Goal: Transaction & Acquisition: Obtain resource

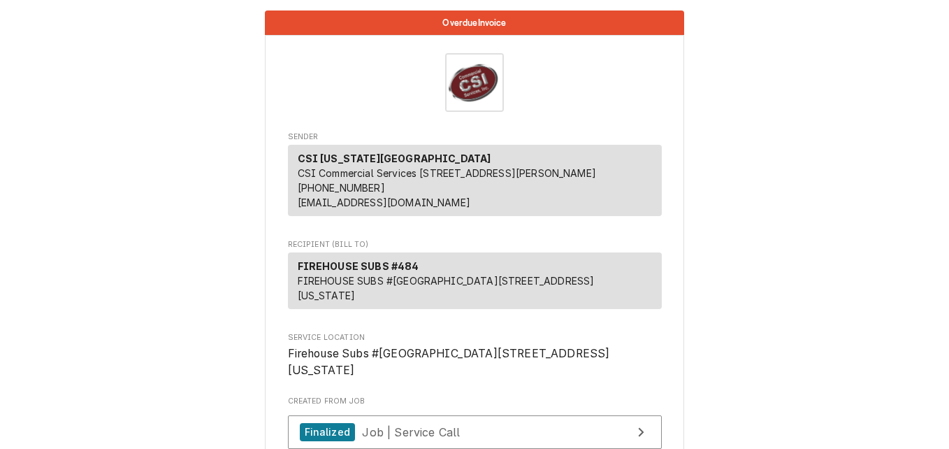
scroll to position [350, 0]
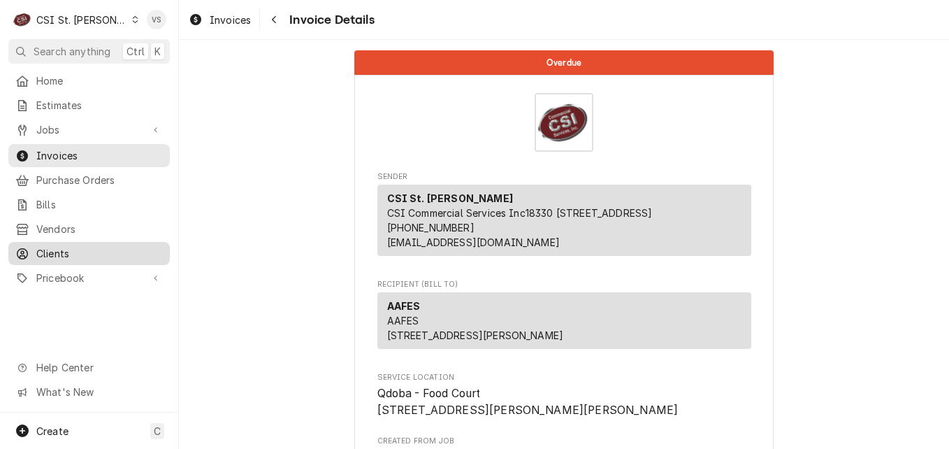
scroll to position [280, 0]
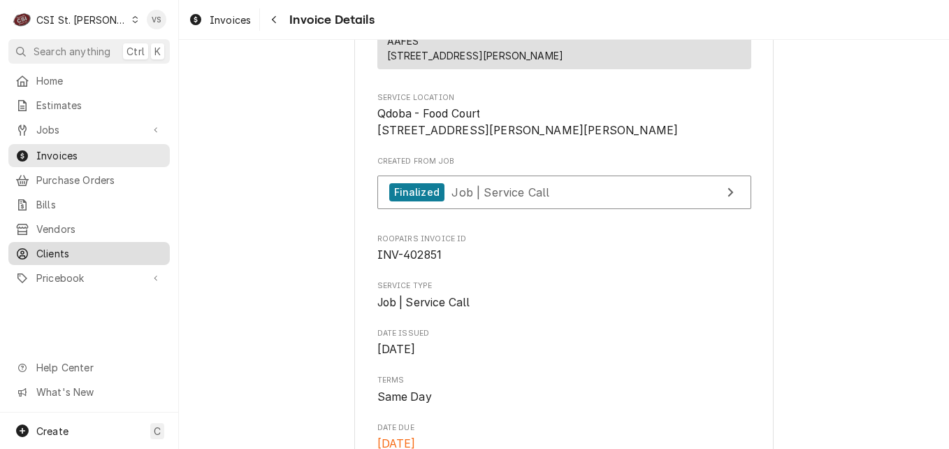
click at [74, 251] on span "Clients" at bounding box center [99, 253] width 127 height 15
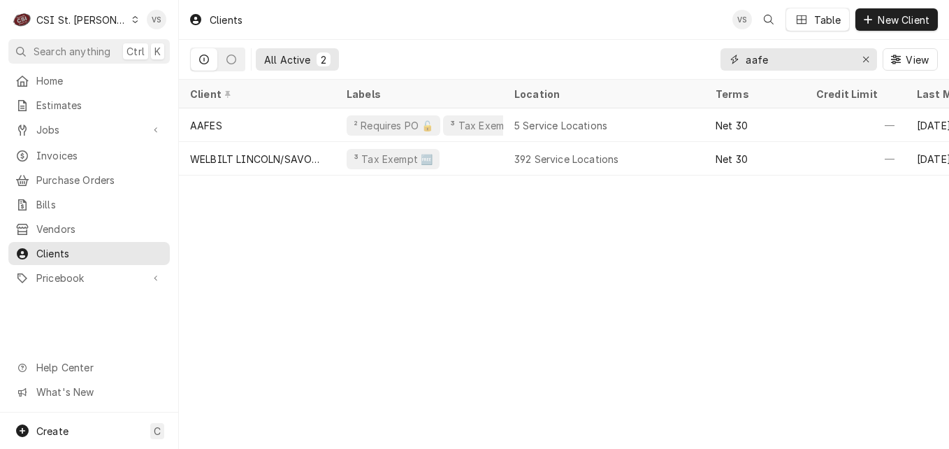
click at [702, 62] on div "All Active 2 aafe View" at bounding box center [564, 59] width 748 height 39
click at [773, 59] on input "aafe" at bounding box center [798, 59] width 105 height 22
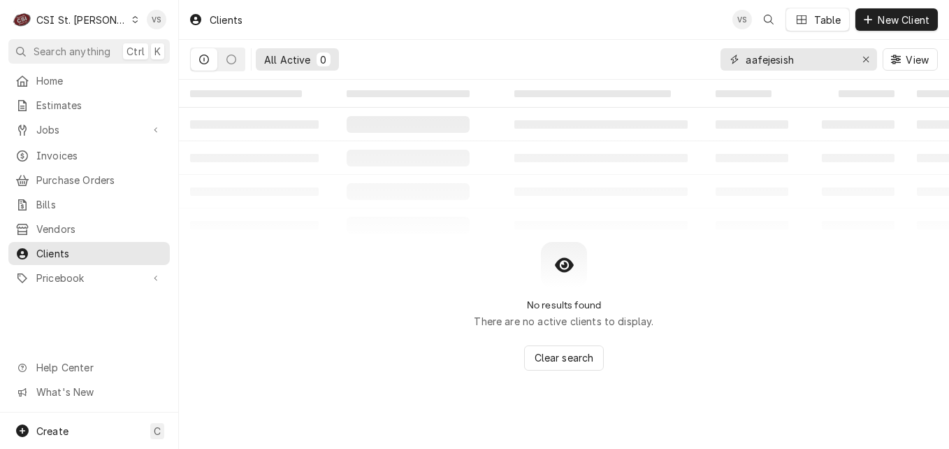
drag, startPoint x: 792, startPoint y: 62, endPoint x: 714, endPoint y: 60, distance: 77.6
click at [714, 60] on div "All Active 0 aafejesish View" at bounding box center [564, 59] width 748 height 39
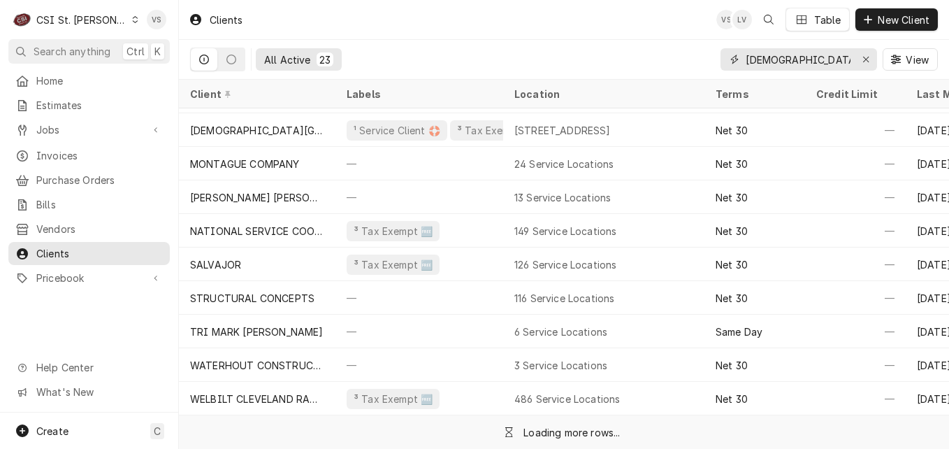
scroll to position [371, 0]
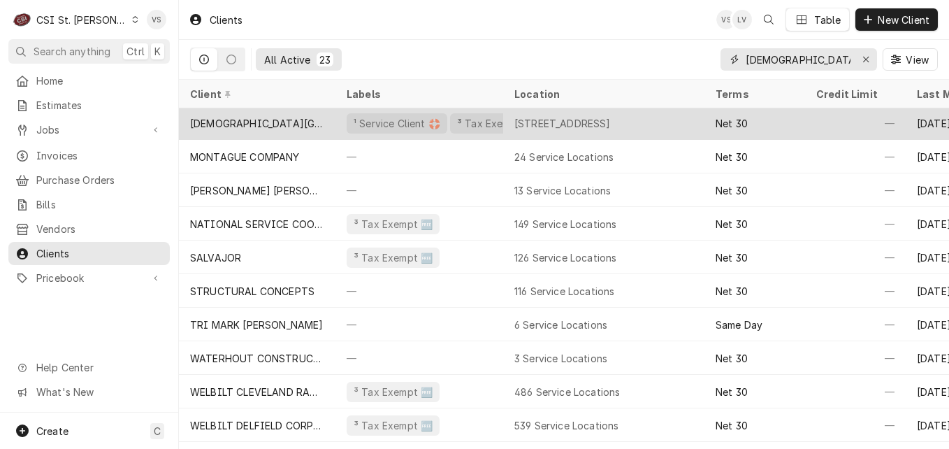
type input "jewish"
click at [326, 120] on div "JEWISH COMMUNITY CENTER" at bounding box center [257, 123] width 157 height 34
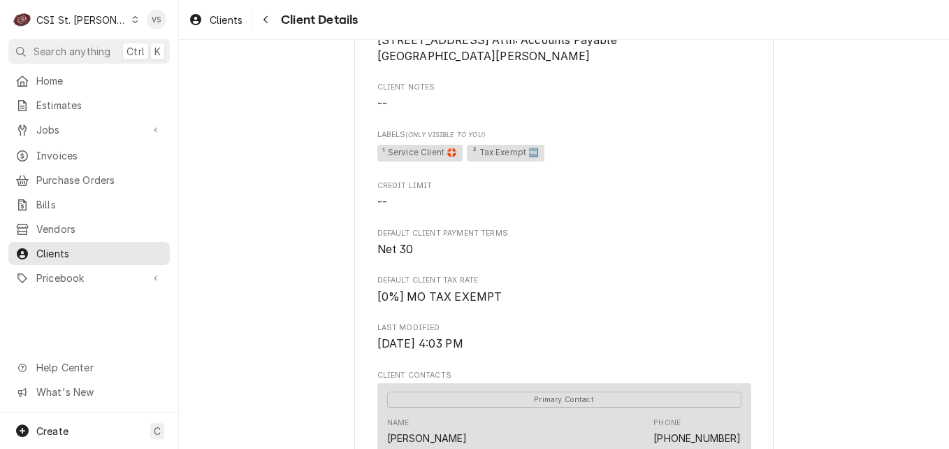
scroll to position [140, 0]
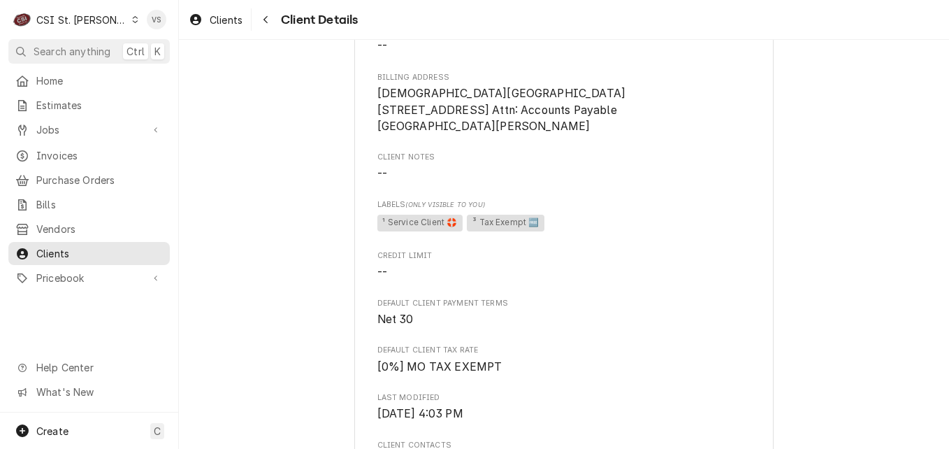
click at [66, 248] on span "Clients" at bounding box center [99, 253] width 127 height 15
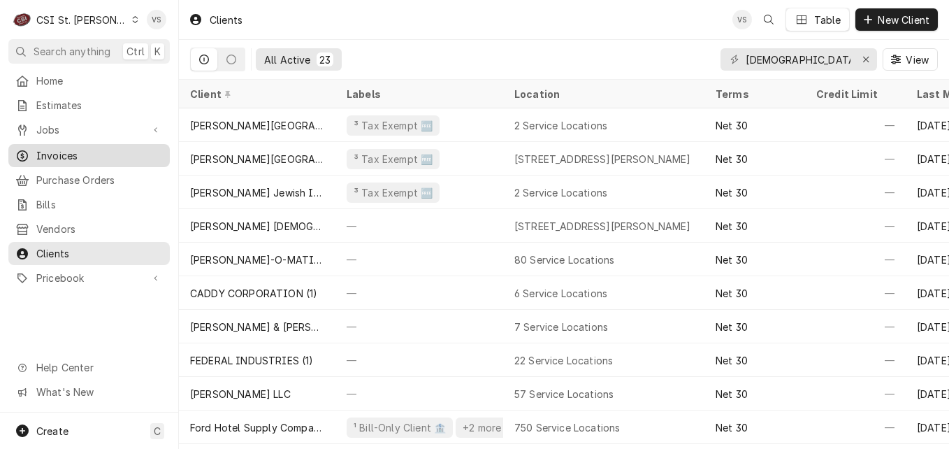
click at [66, 156] on span "Invoices" at bounding box center [99, 155] width 127 height 15
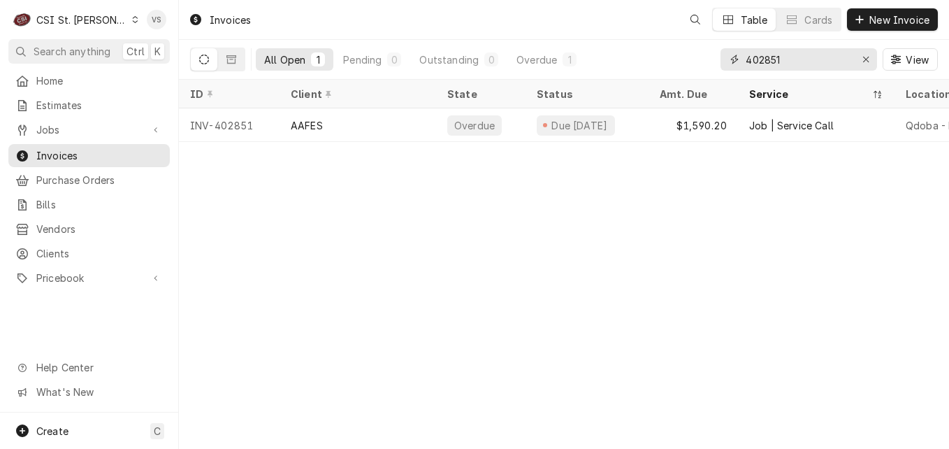
click at [722, 59] on div "402851" at bounding box center [799, 59] width 157 height 22
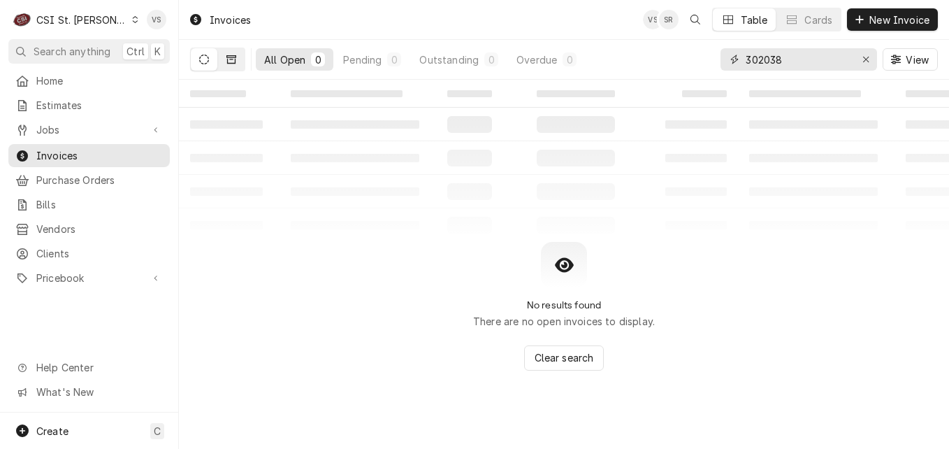
type input "302038"
click at [233, 62] on icon "Dynamic Content Wrapper" at bounding box center [231, 60] width 10 height 10
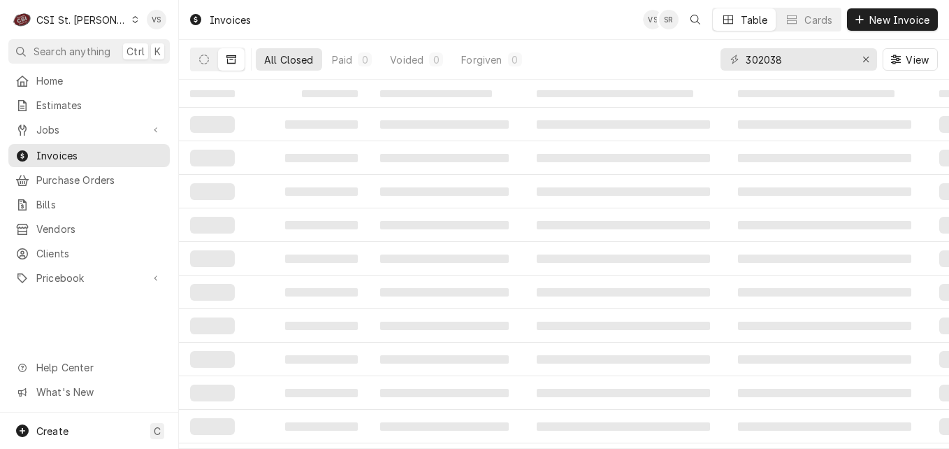
click at [132, 19] on icon "Dynamic Content Wrapper" at bounding box center [135, 19] width 6 height 7
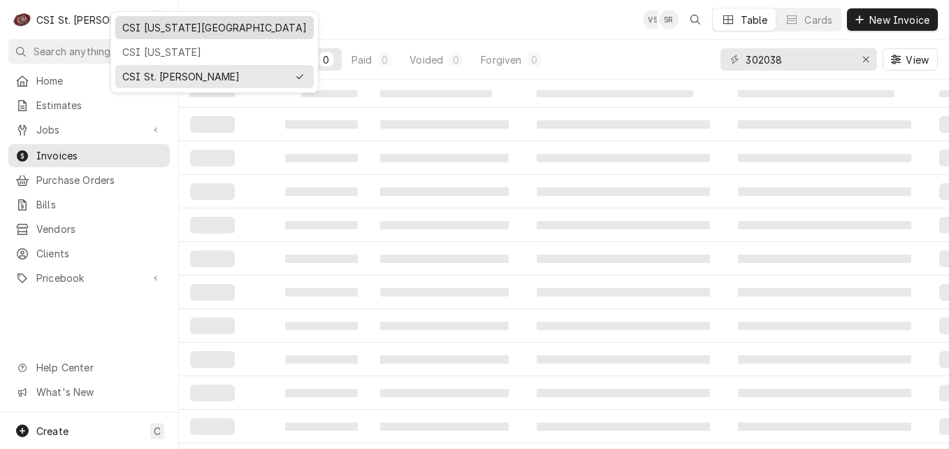
click at [164, 33] on div "CSI [US_STATE][GEOGRAPHIC_DATA]" at bounding box center [214, 27] width 185 height 15
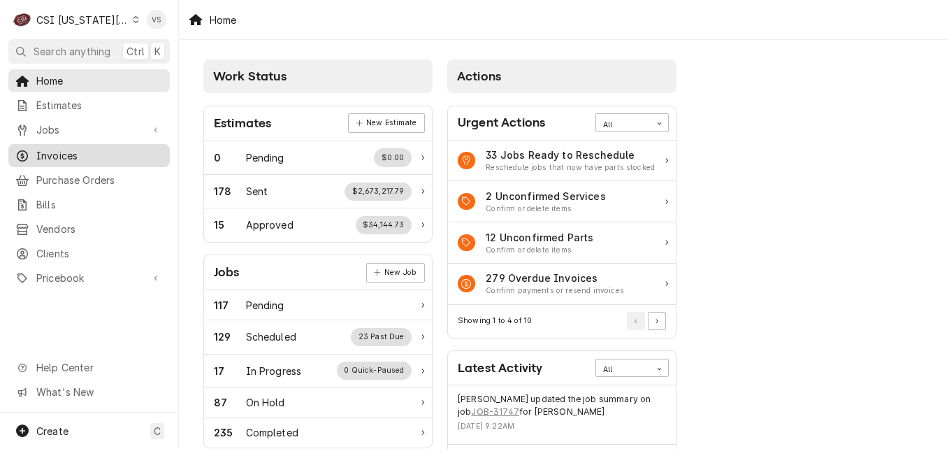
click at [71, 150] on span "Invoices" at bounding box center [99, 155] width 127 height 15
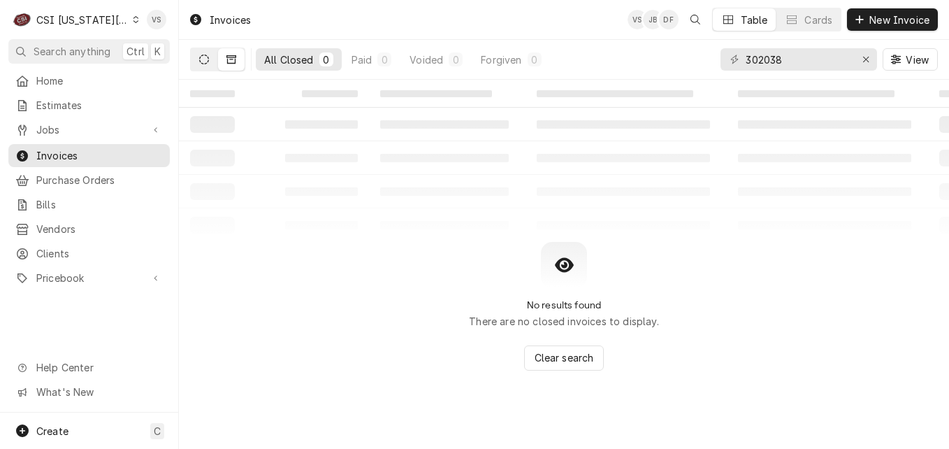
click at [203, 64] on button "Dynamic Content Wrapper" at bounding box center [204, 59] width 27 height 22
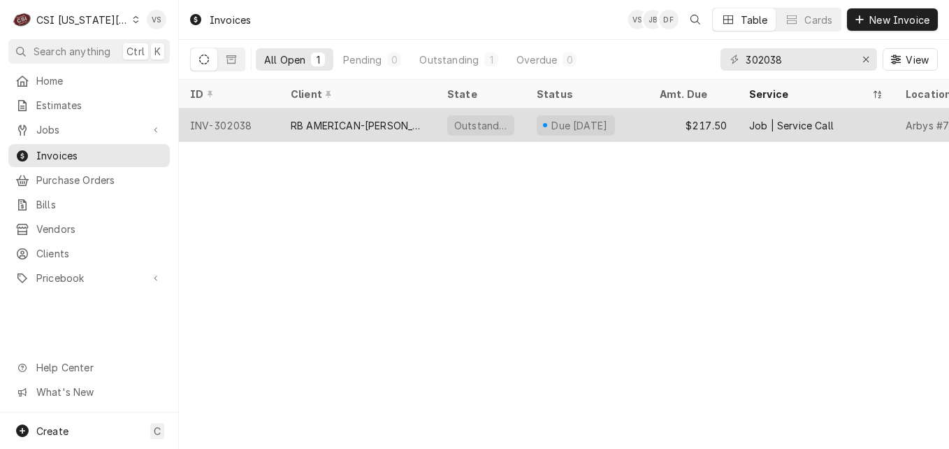
click at [312, 122] on div "RB AMERICAN-FLYNN GROUP" at bounding box center [358, 125] width 134 height 15
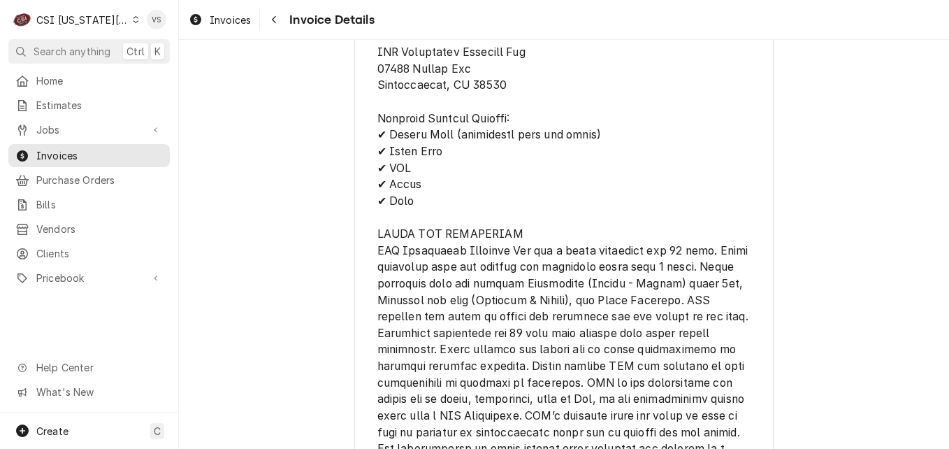
scroll to position [2456, 0]
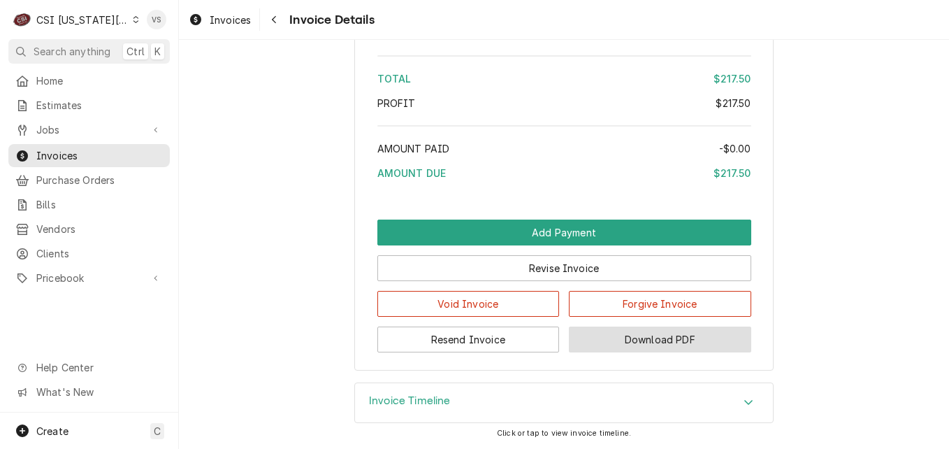
click at [661, 342] on button "Download PDF" at bounding box center [660, 339] width 182 height 26
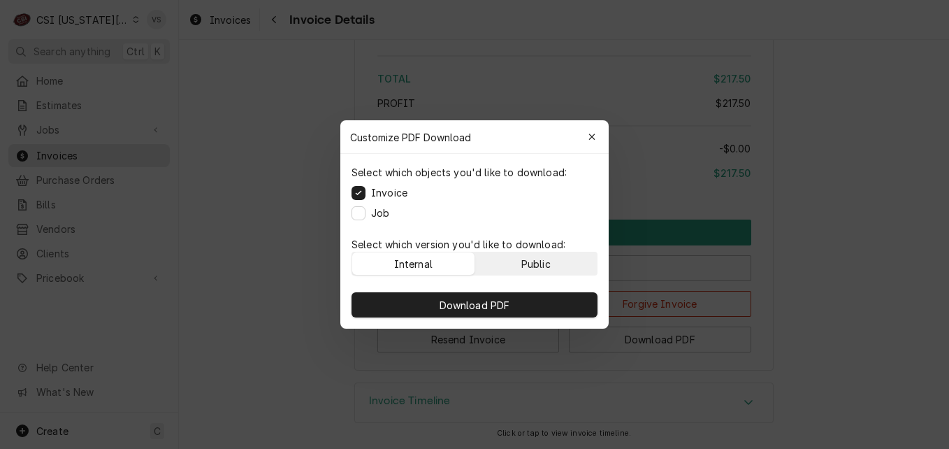
click at [539, 266] on div "Public" at bounding box center [535, 264] width 29 height 15
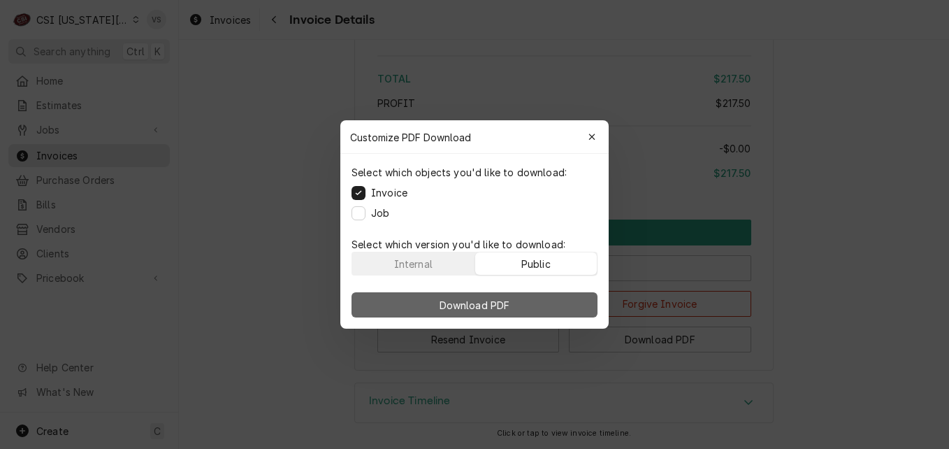
click at [541, 304] on button "Download PDF" at bounding box center [475, 304] width 246 height 25
